Goal: Communication & Community: Share content

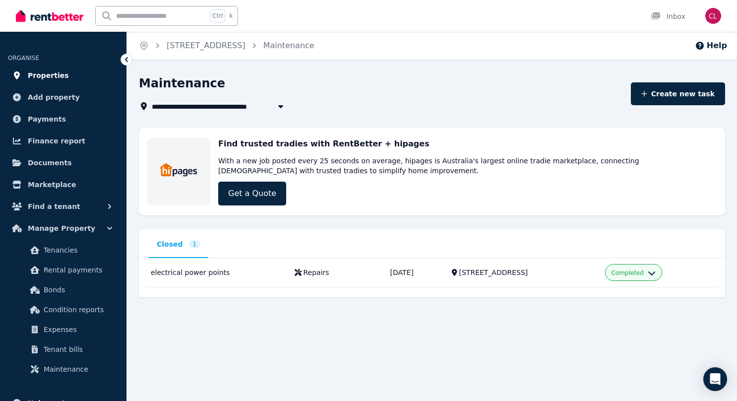
click at [52, 72] on span "Properties" at bounding box center [48, 75] width 41 height 12
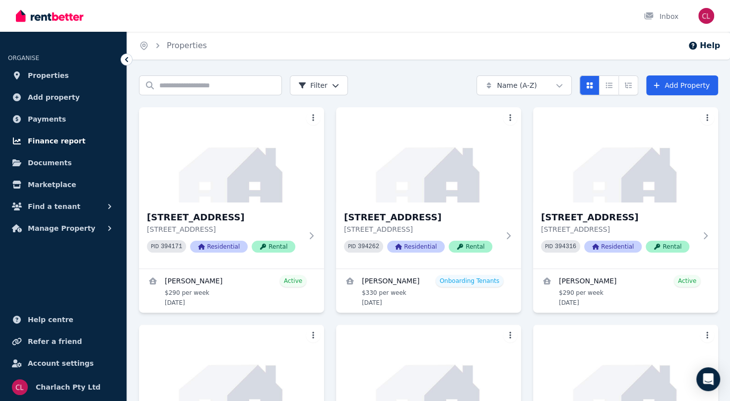
click at [65, 141] on span "Finance report" at bounding box center [57, 141] width 58 height 12
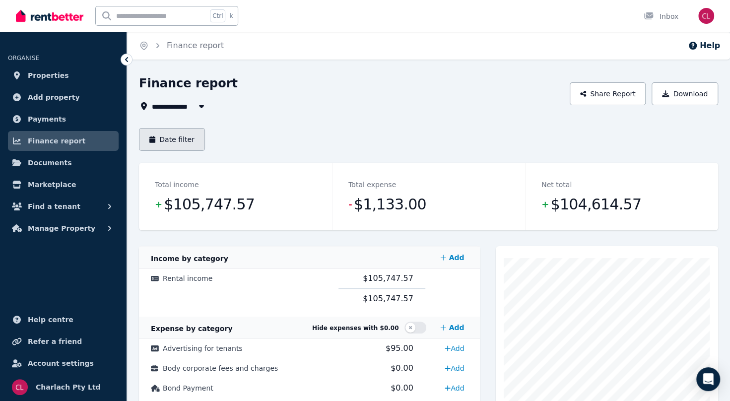
click at [175, 139] on button "Date filter" at bounding box center [172, 139] width 66 height 23
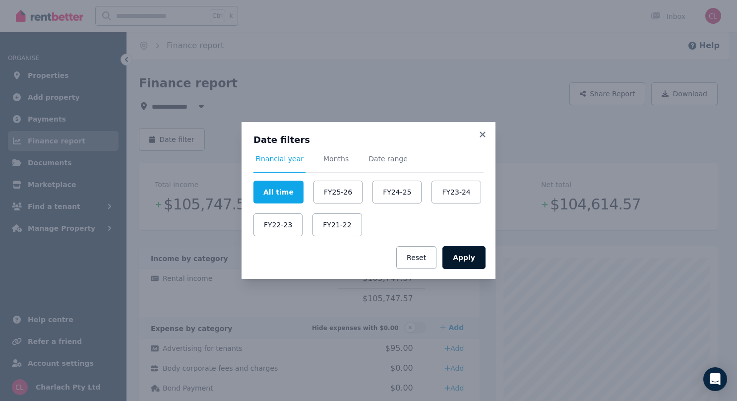
click at [473, 256] on button "Apply" at bounding box center [464, 257] width 43 height 23
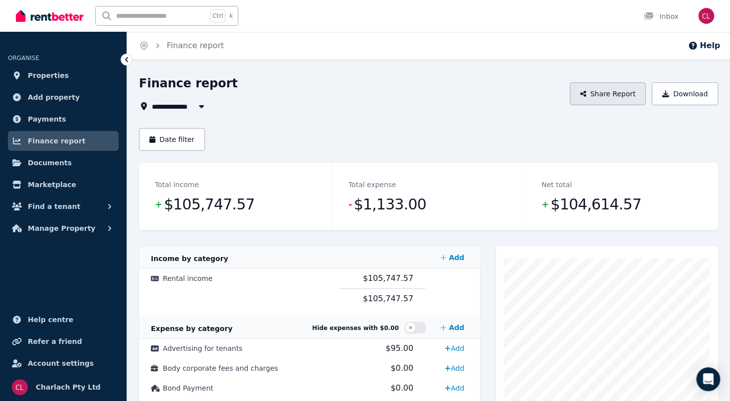
click at [607, 95] on button "Share Report" at bounding box center [608, 93] width 76 height 23
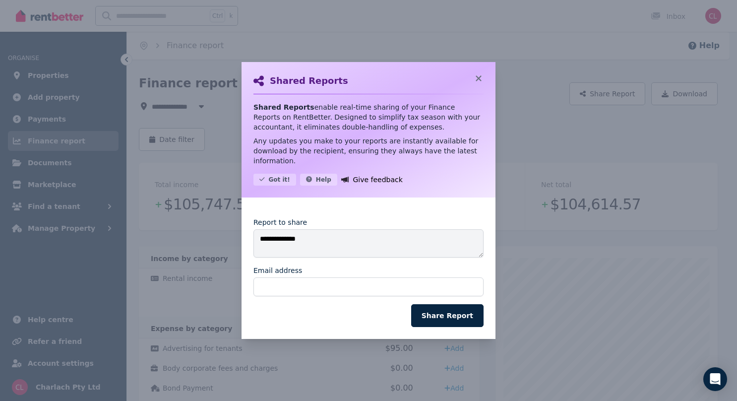
click at [332, 294] on form "**********" at bounding box center [369, 272] width 230 height 110
click at [336, 284] on input "Email address" at bounding box center [369, 286] width 230 height 19
type input "*"
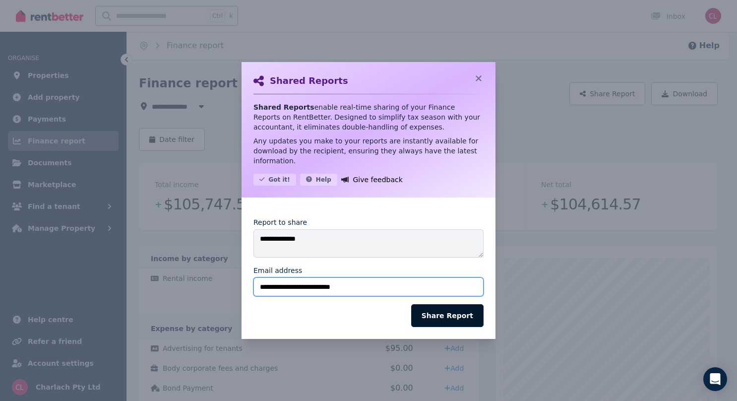
type input "**********"
click at [452, 314] on button "Share Report" at bounding box center [447, 315] width 72 height 23
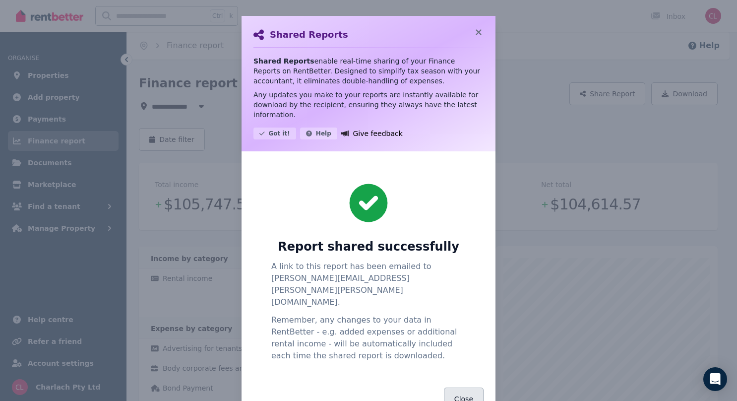
click at [463, 388] on button "Close" at bounding box center [464, 399] width 40 height 23
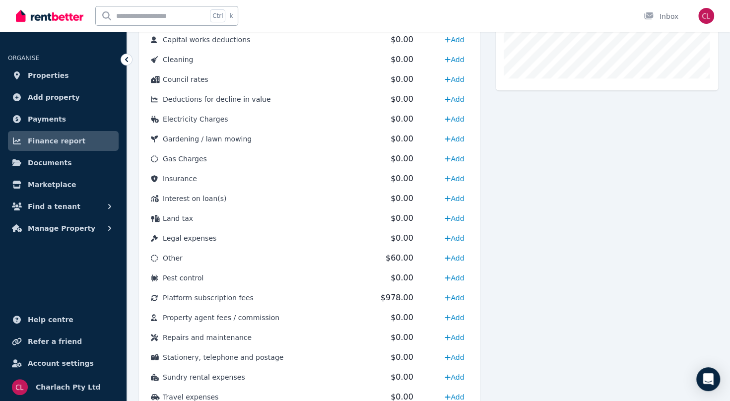
scroll to position [387, 0]
click at [222, 296] on span "Platform subscription fees" at bounding box center [208, 299] width 91 height 8
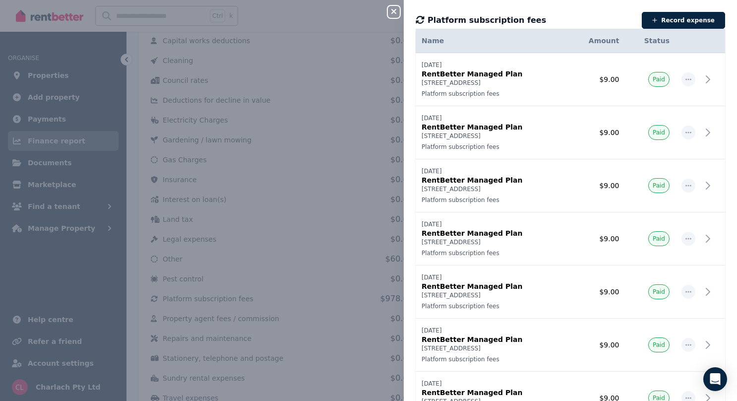
click at [399, 11] on icon "button" at bounding box center [394, 11] width 12 height 8
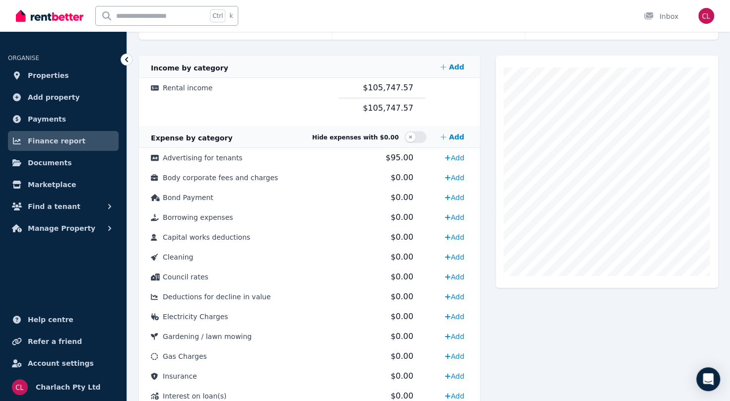
scroll to position [189, 0]
